Goal: Navigation & Orientation: Understand site structure

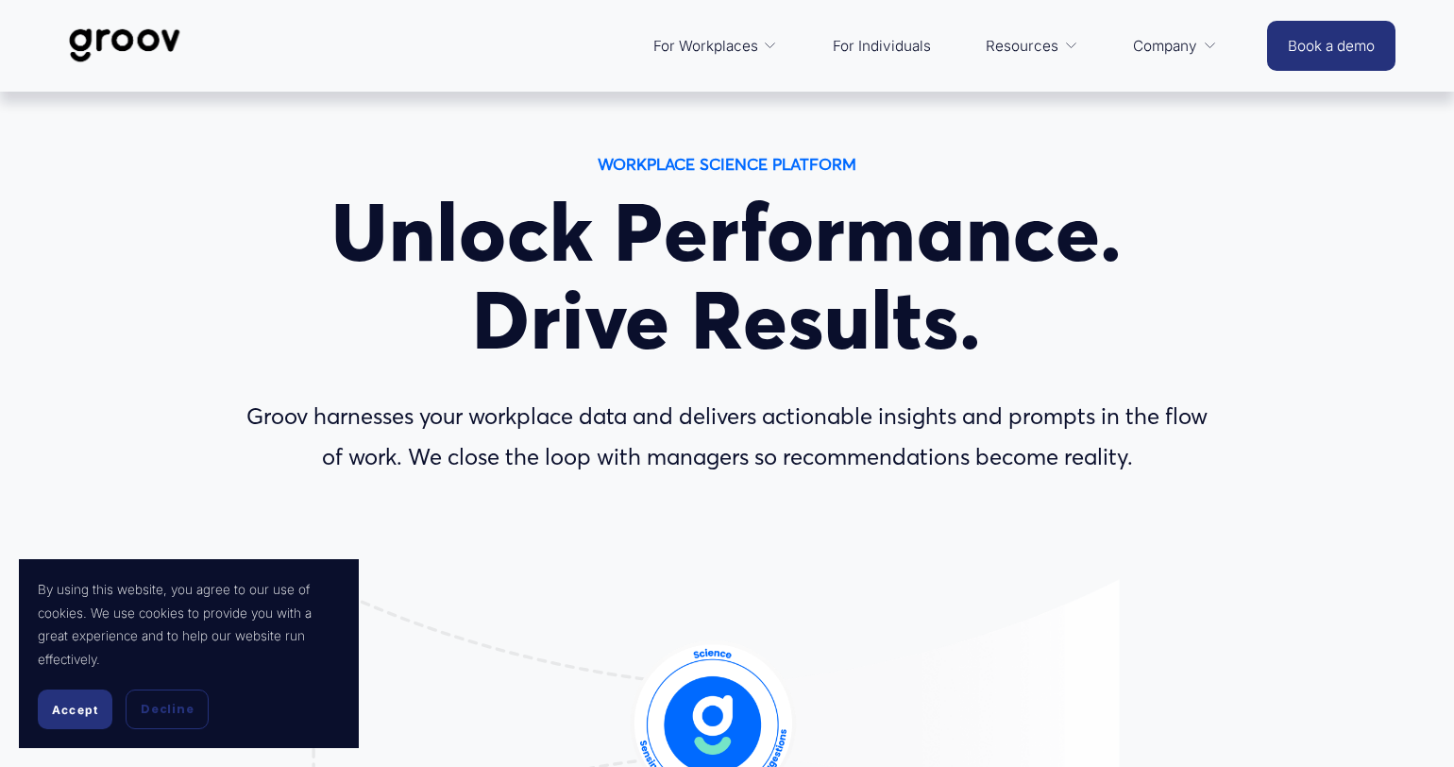
click at [88, 712] on span "Accept" at bounding box center [75, 709] width 46 height 14
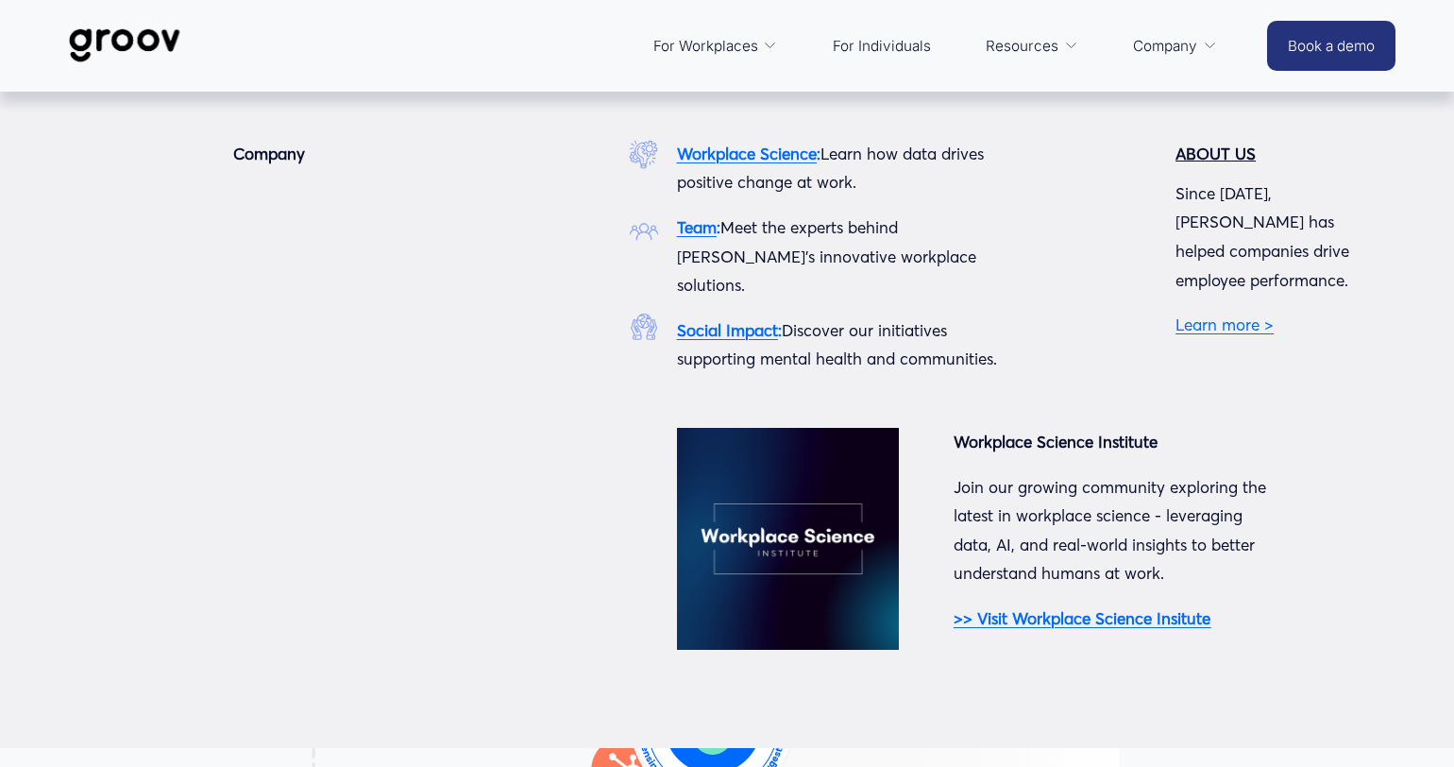
click at [1215, 314] on link "Learn more >" at bounding box center [1224, 324] width 98 height 20
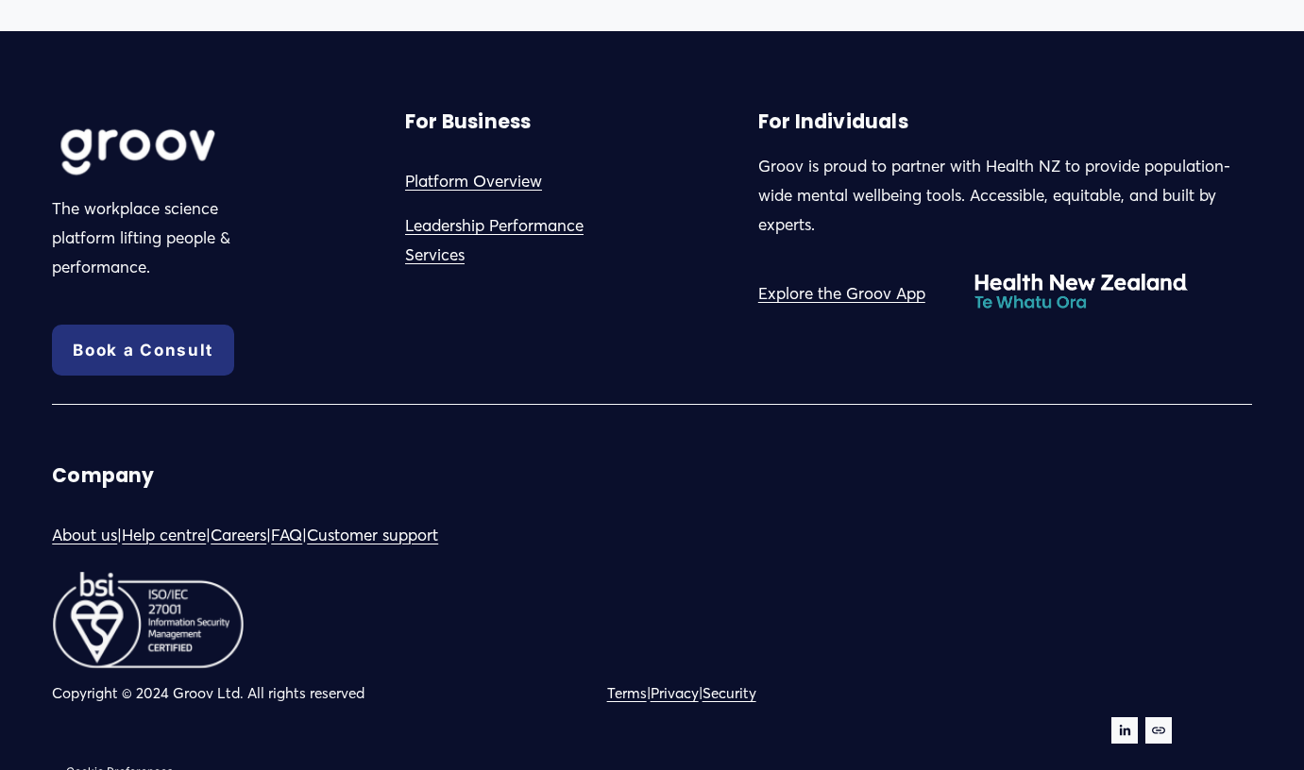
scroll to position [1046, 0]
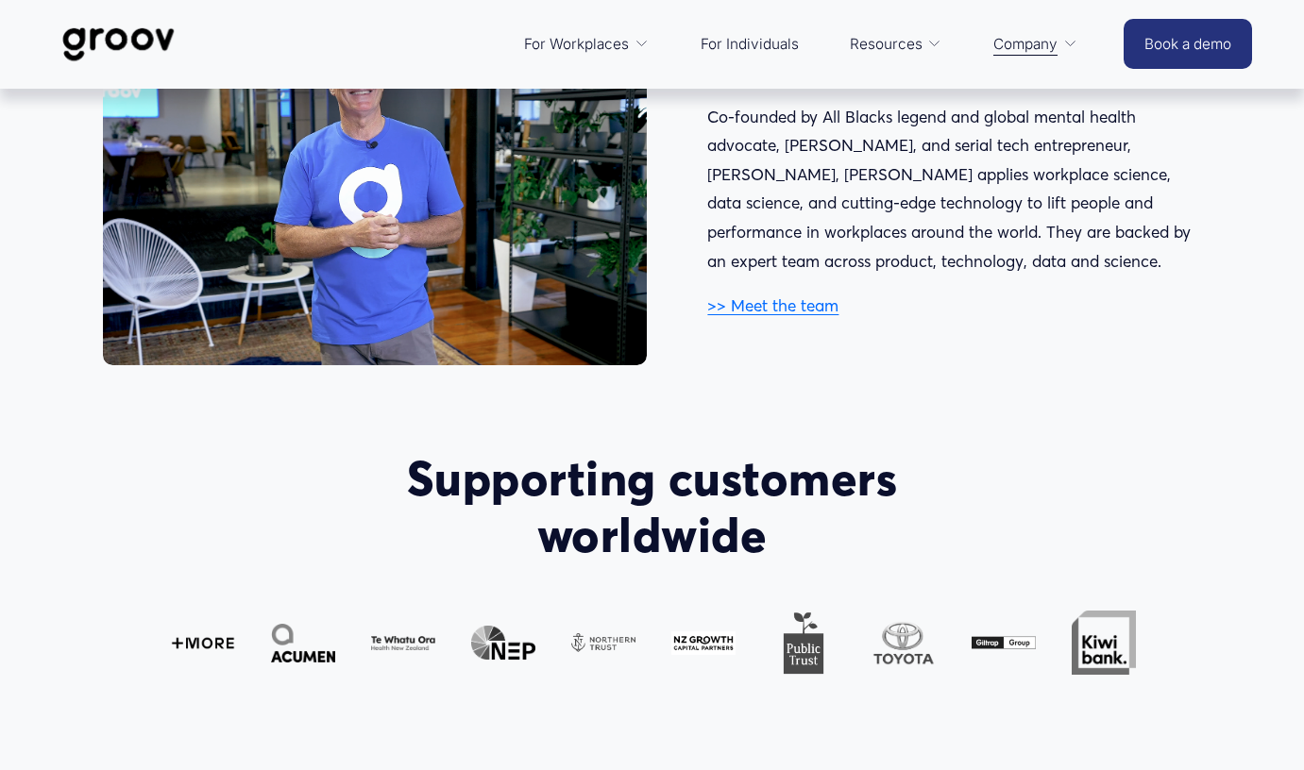
click at [784, 309] on link ">> Meet the team" at bounding box center [772, 305] width 131 height 20
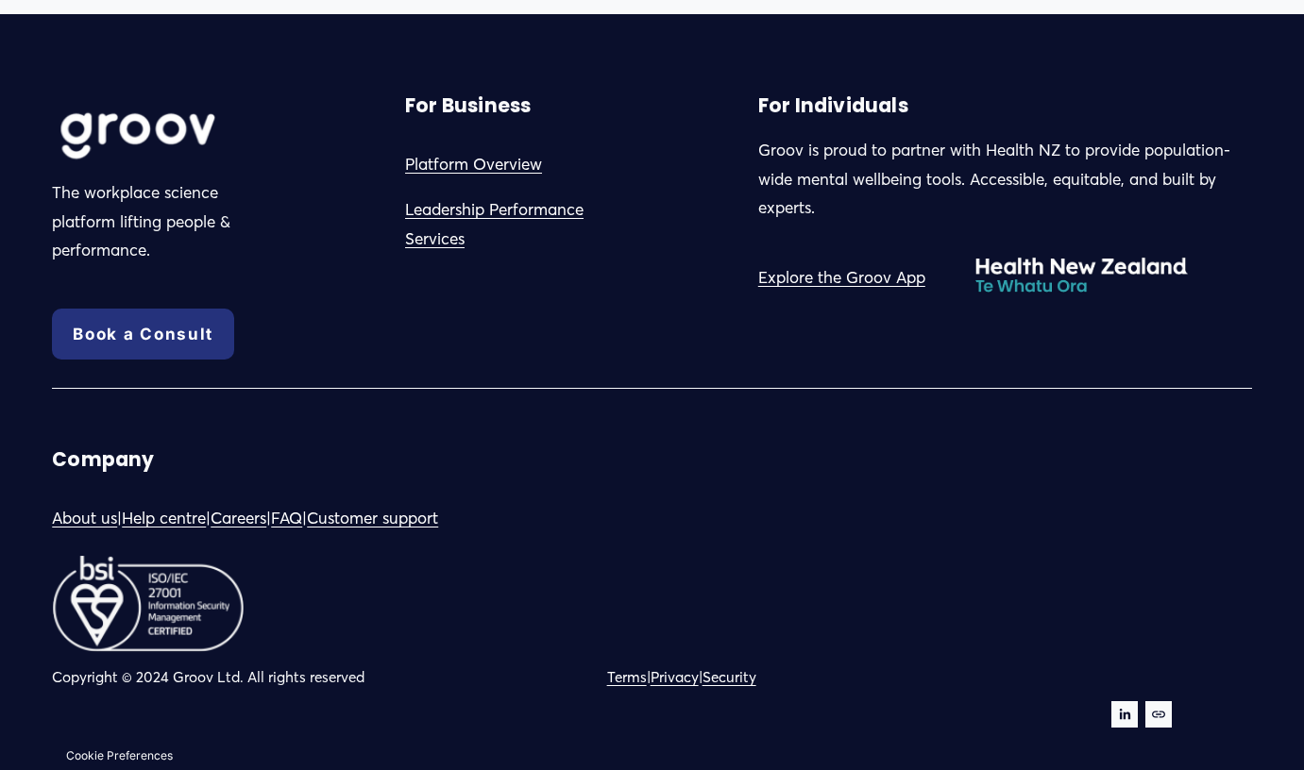
scroll to position [3281, 0]
